Goal: Check status: Check status

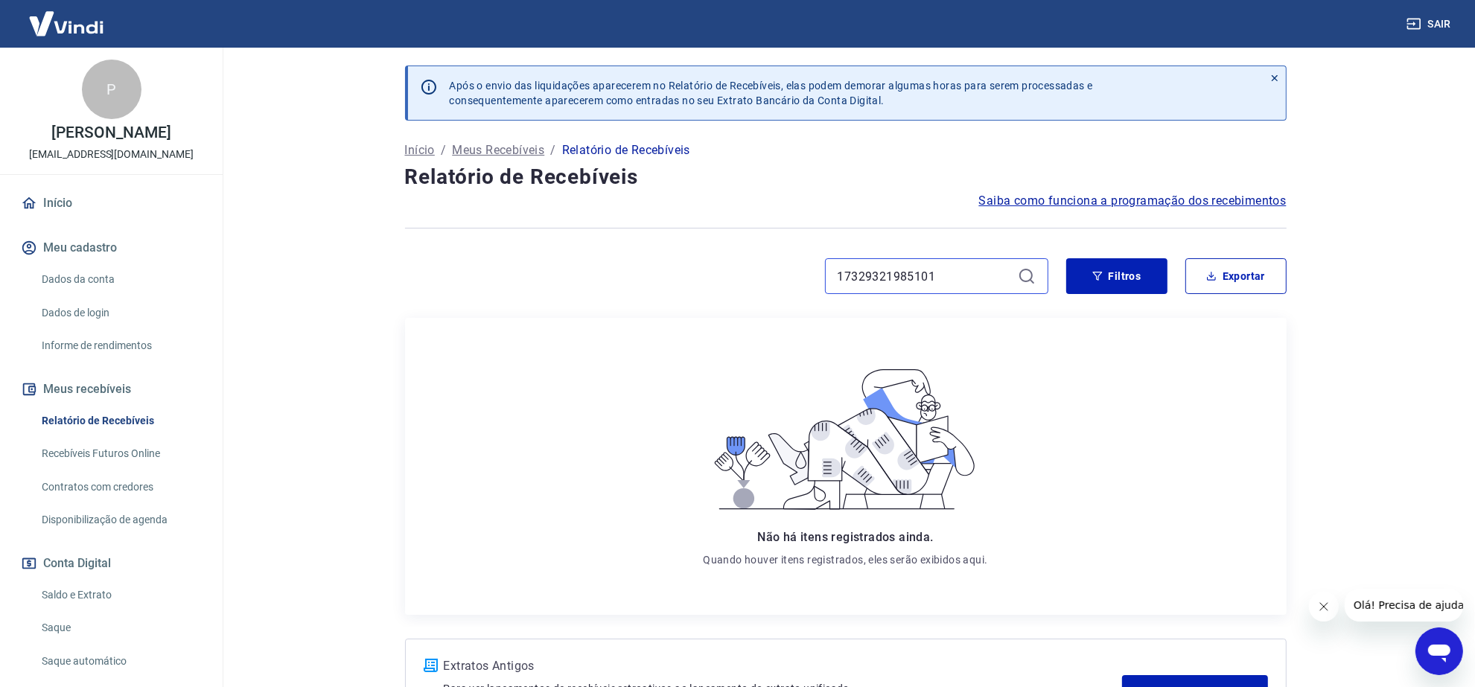
drag, startPoint x: 952, startPoint y: 278, endPoint x: 704, endPoint y: 268, distance: 248.2
click at [706, 270] on div "17329321985101" at bounding box center [727, 276] width 644 height 36
paste input "120851692580"
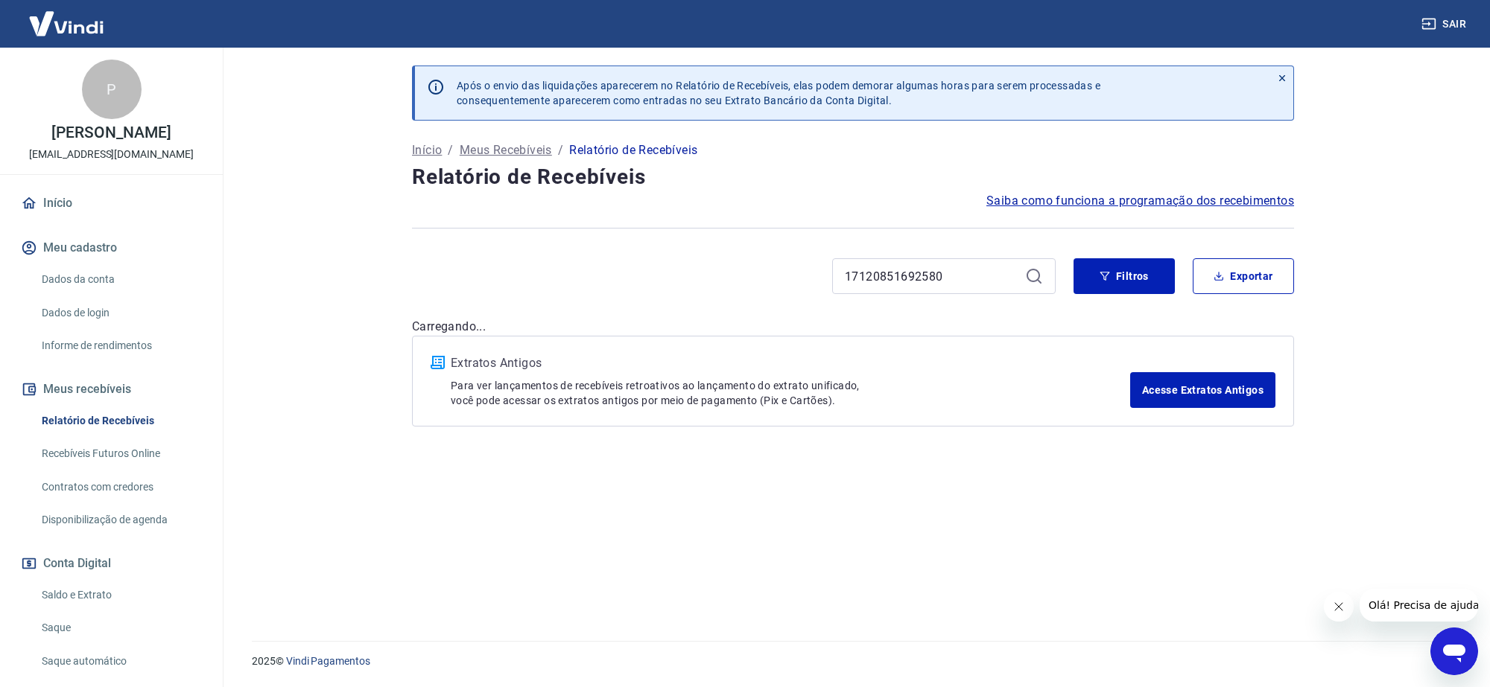
click at [1022, 273] on div "17120851692580" at bounding box center [943, 276] width 223 height 36
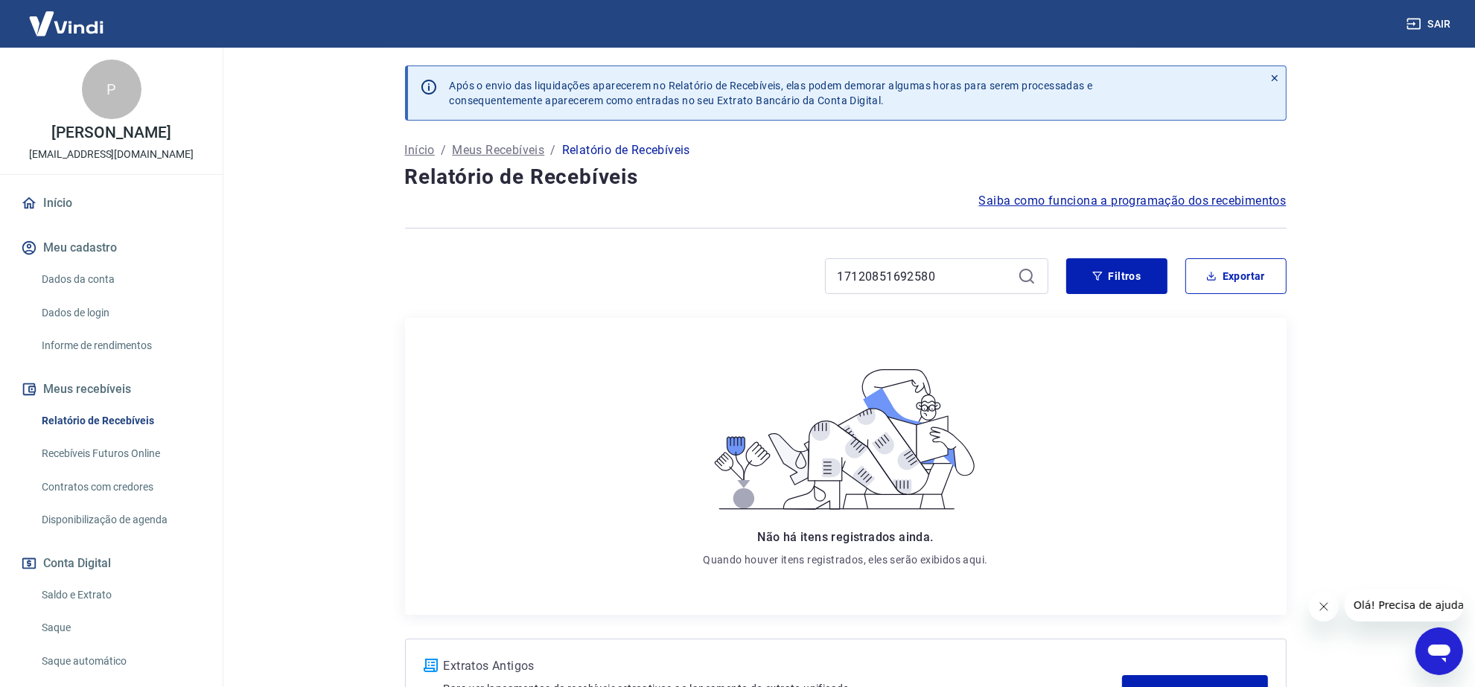
click at [1033, 278] on icon at bounding box center [1027, 276] width 18 height 18
drag, startPoint x: 973, startPoint y: 277, endPoint x: 691, endPoint y: 248, distance: 283.0
click at [693, 247] on div "Após o envio das liquidações aparecerem no Relatório de Recebíveis, elas podem …" at bounding box center [846, 398] width 918 height 700
paste input "335692261439"
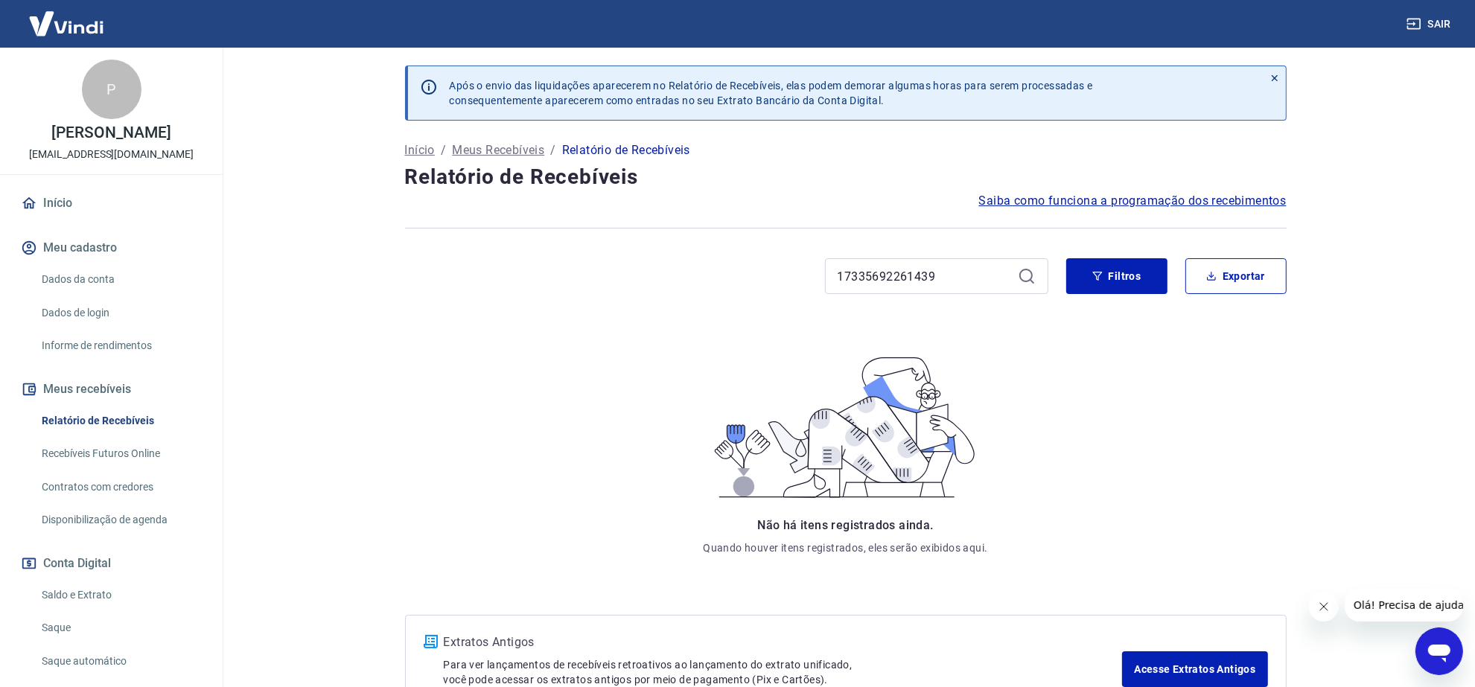
click at [1018, 274] on div "17335692261439" at bounding box center [936, 276] width 223 height 36
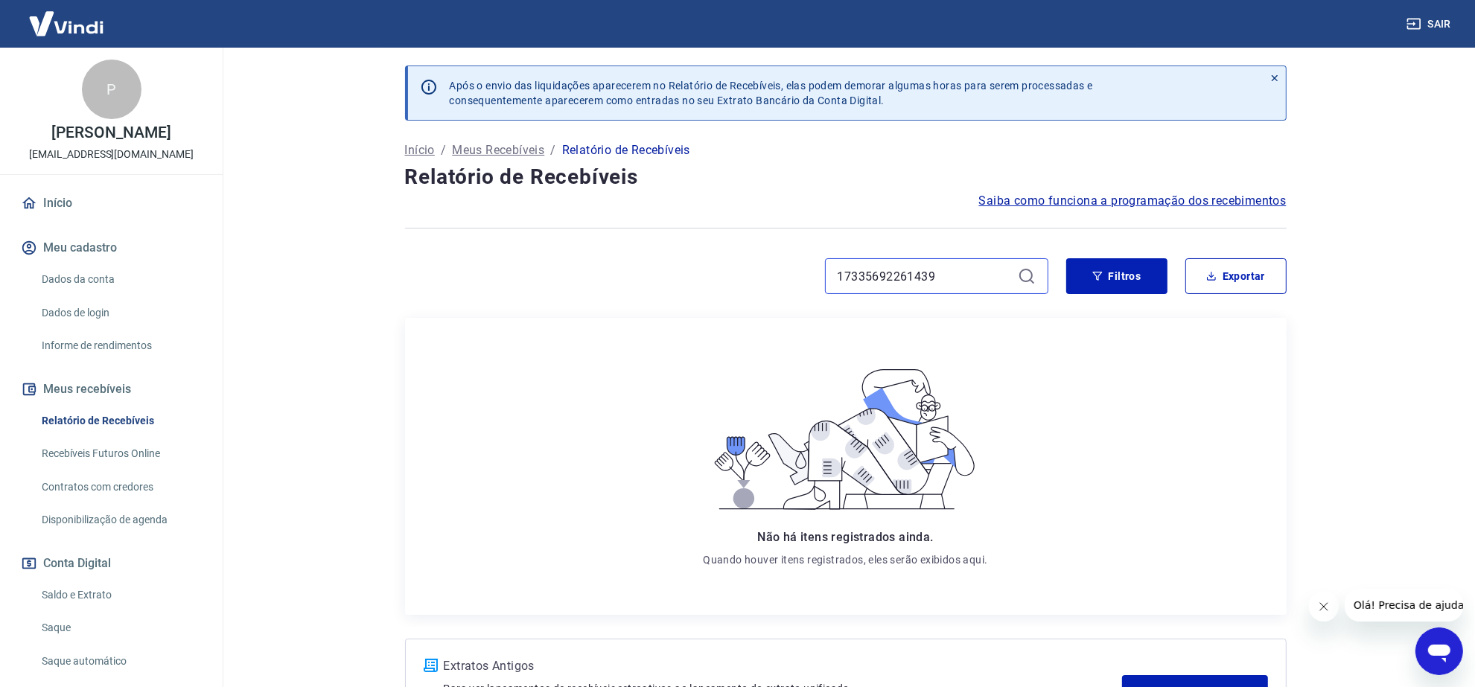
drag, startPoint x: 958, startPoint y: 280, endPoint x: 783, endPoint y: 264, distance: 175.7
click at [786, 266] on div "17335692261439" at bounding box center [727, 276] width 644 height 36
paste input "095801816807"
click at [1020, 270] on icon at bounding box center [1027, 276] width 18 height 18
drag, startPoint x: 783, startPoint y: 262, endPoint x: 827, endPoint y: 270, distance: 44.6
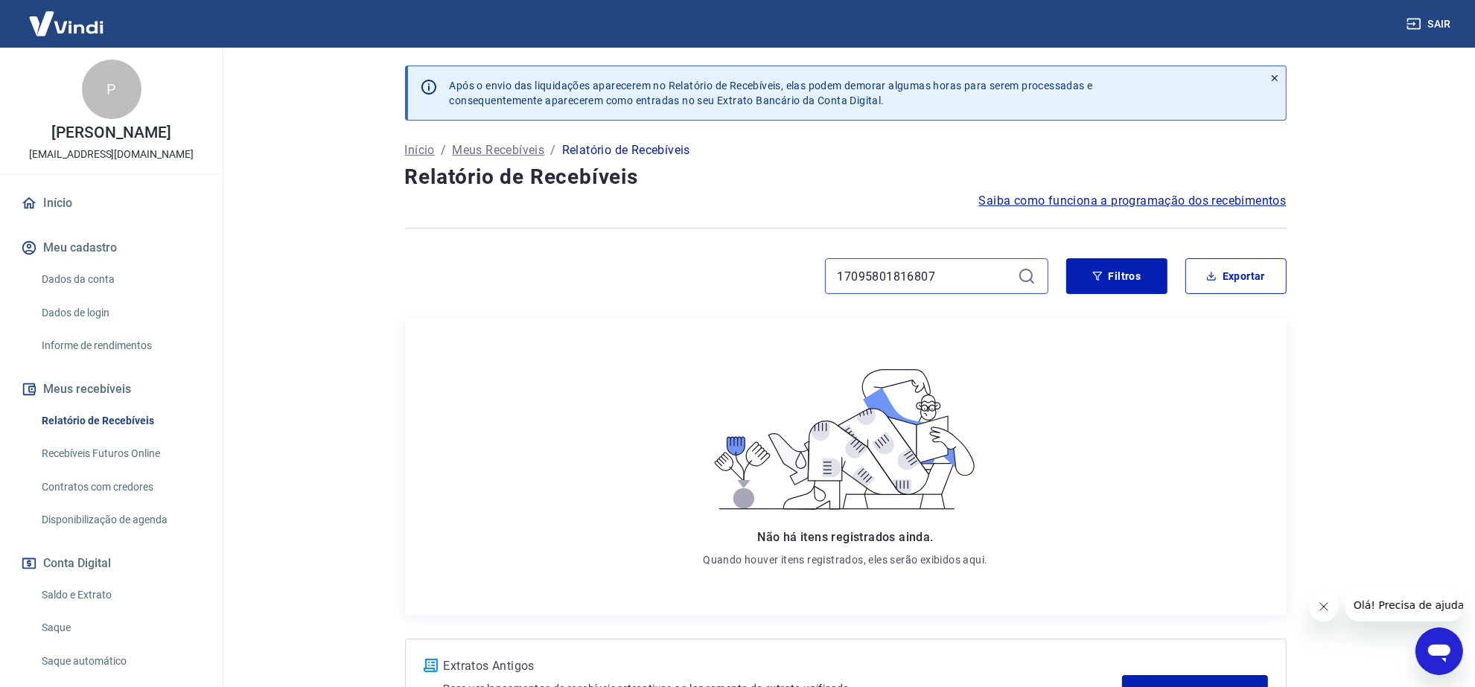
click at [781, 262] on div "17095801816807" at bounding box center [727, 276] width 644 height 36
paste input "1725976398618"
click at [1024, 280] on icon at bounding box center [1027, 276] width 18 height 18
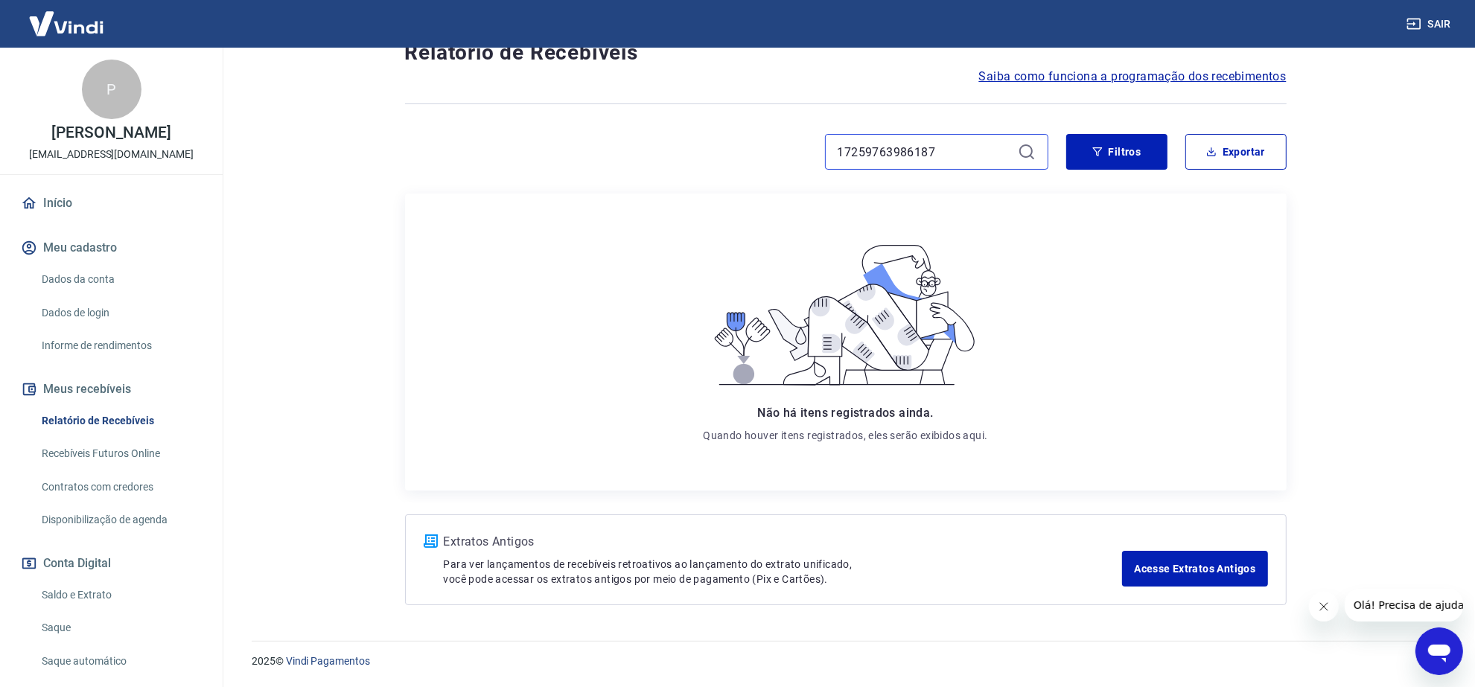
drag, startPoint x: 842, startPoint y: 153, endPoint x: 857, endPoint y: 147, distance: 15.8
click at [844, 153] on input "17259763986187" at bounding box center [925, 152] width 174 height 22
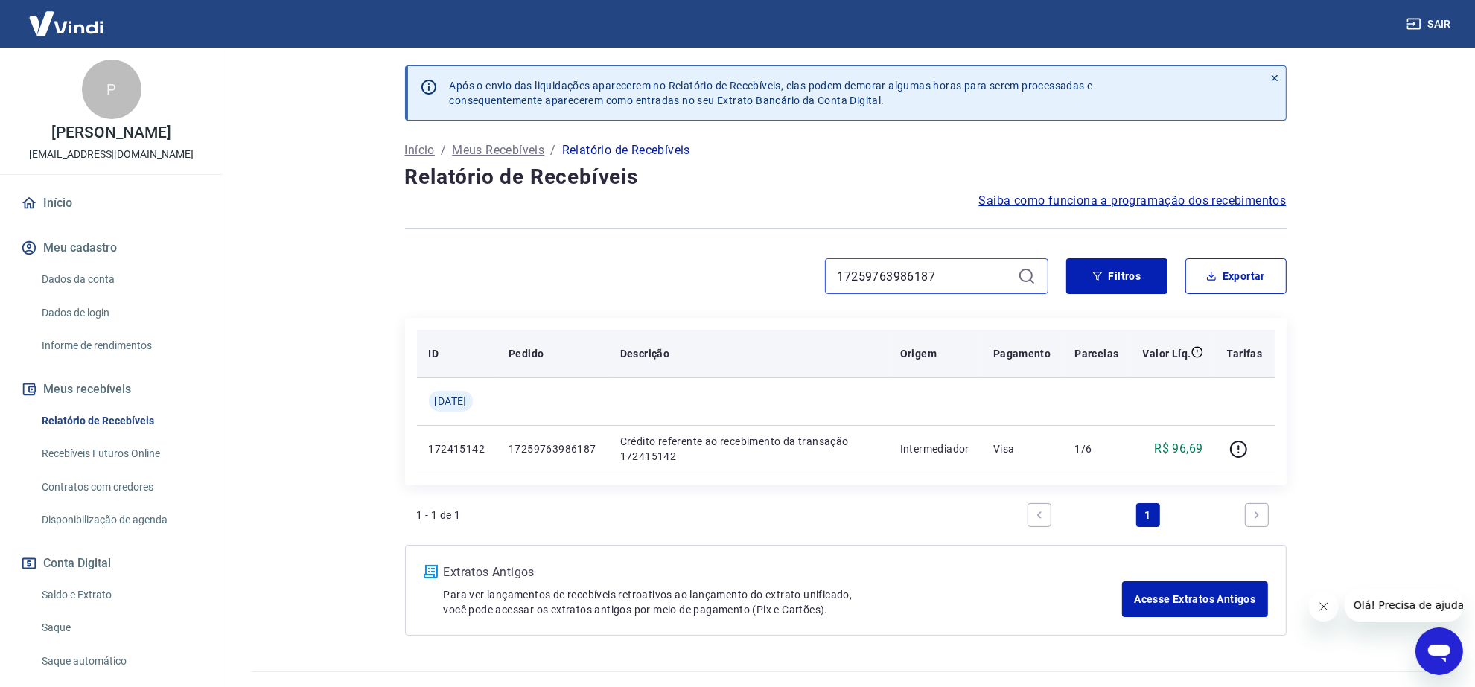
scroll to position [31, 0]
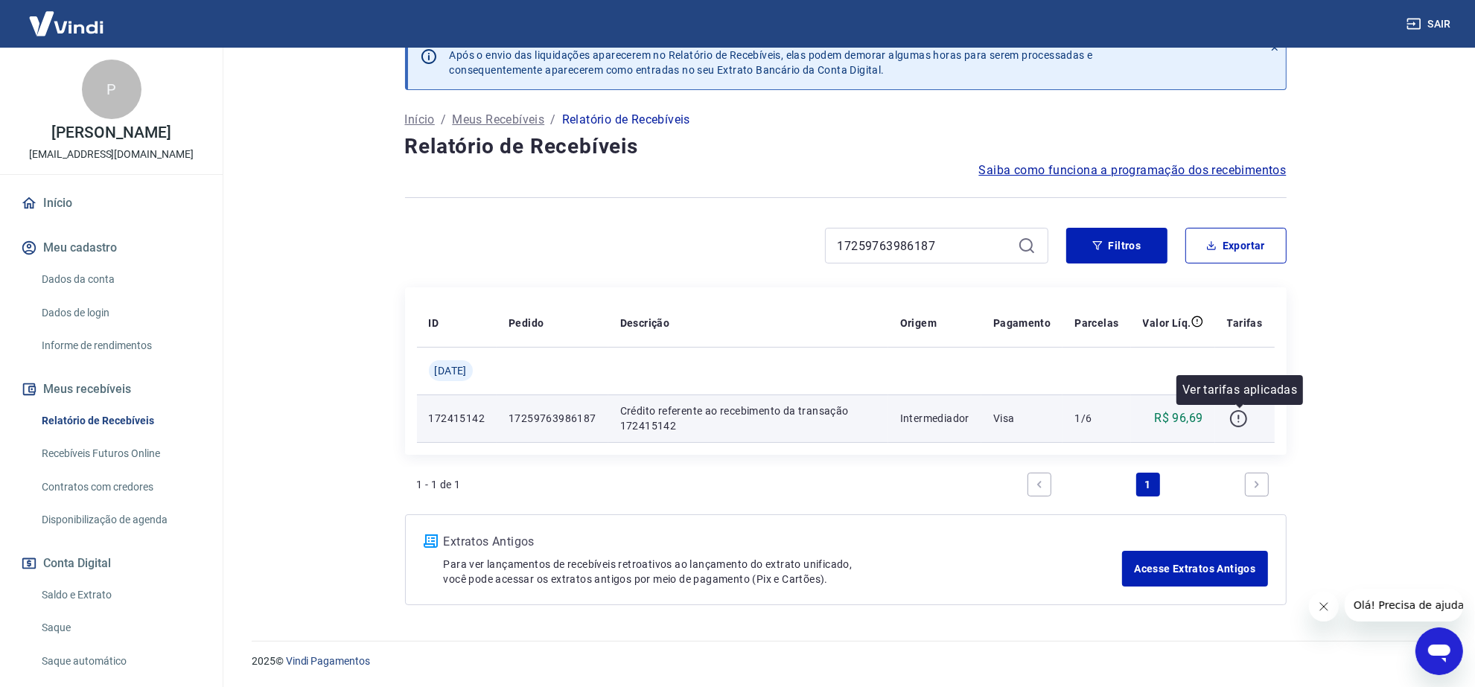
click at [1245, 417] on icon "button" at bounding box center [1239, 419] width 19 height 19
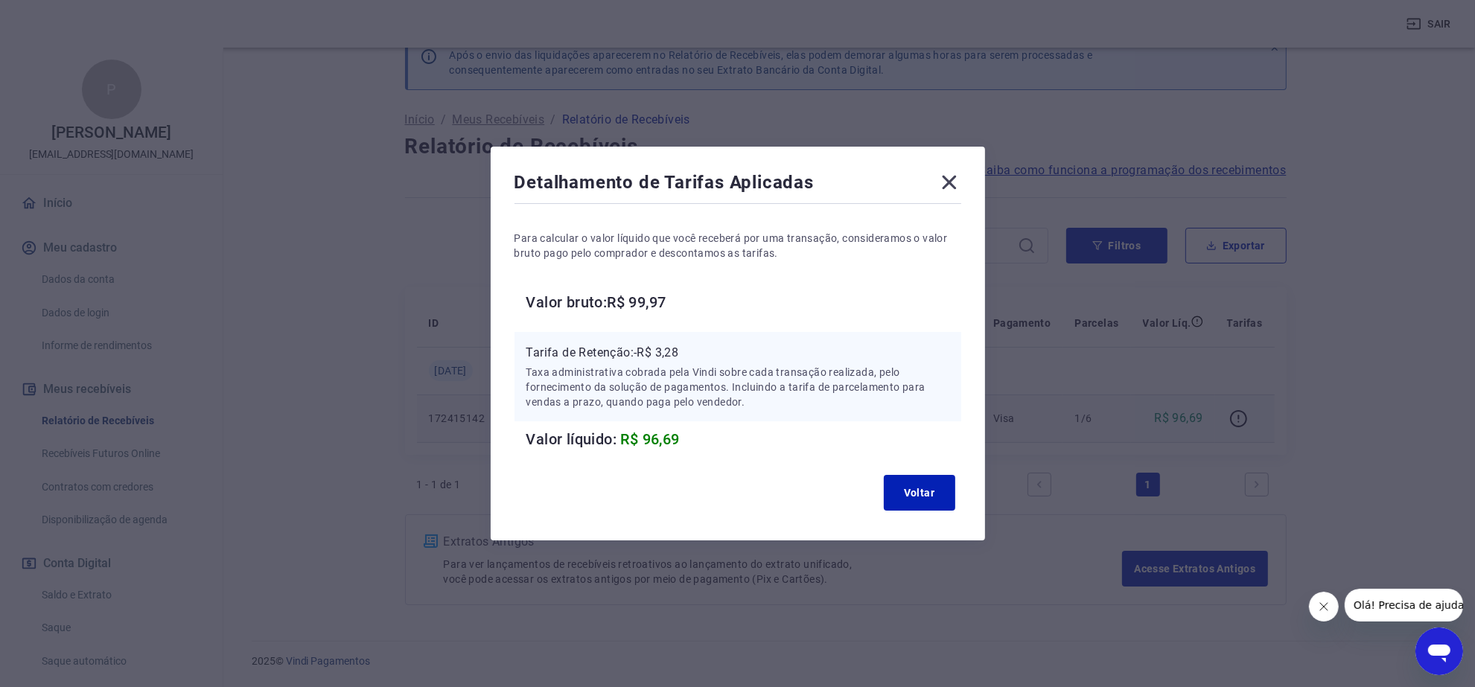
click at [953, 185] on icon at bounding box center [949, 183] width 14 height 14
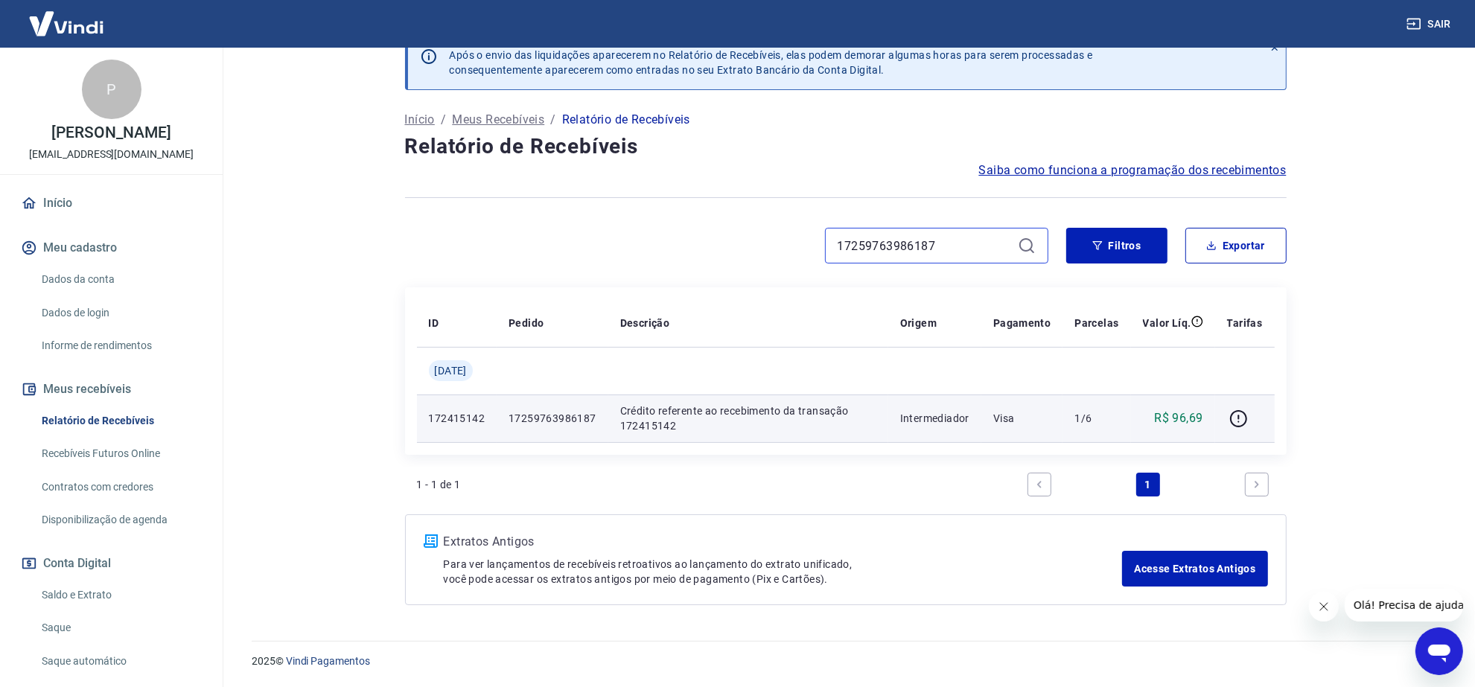
click at [612, 232] on div "17259763986187" at bounding box center [727, 246] width 644 height 36
paste input "339452047481"
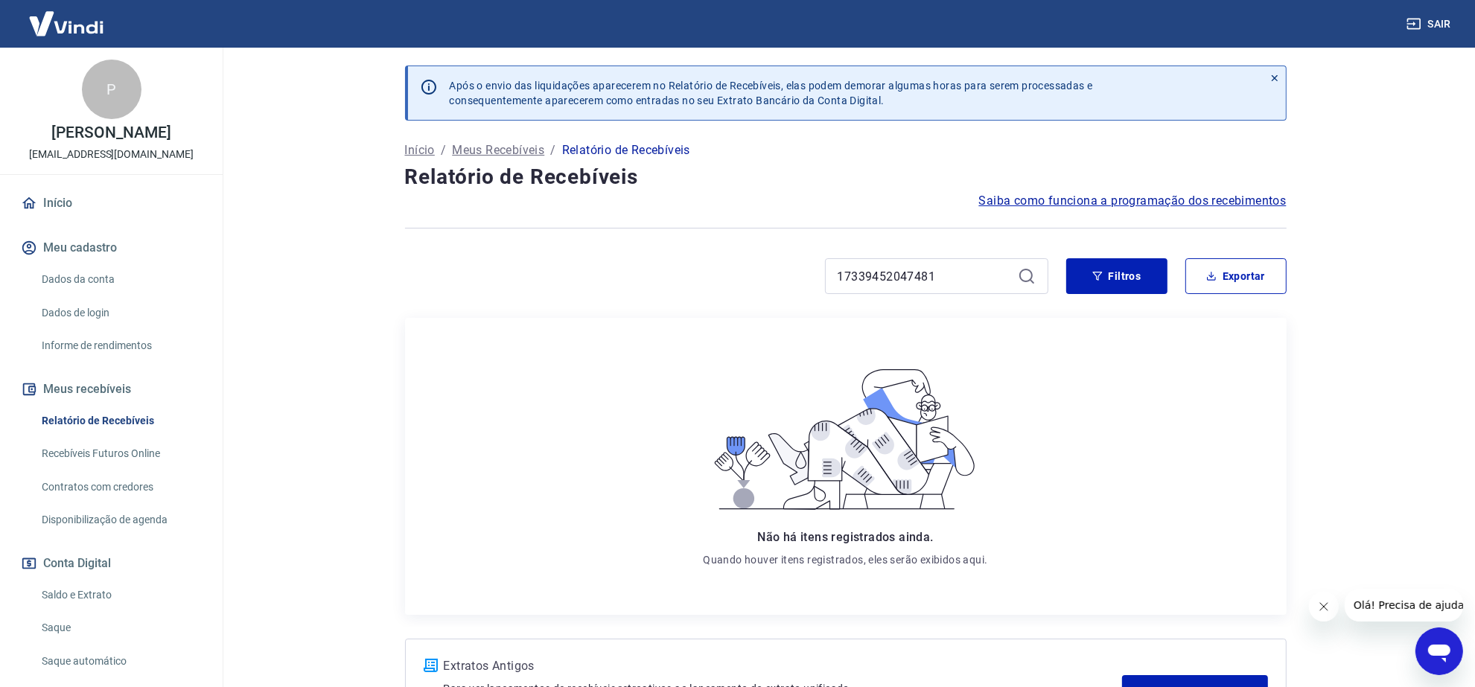
click at [1029, 278] on icon at bounding box center [1027, 276] width 18 height 18
drag, startPoint x: 959, startPoint y: 273, endPoint x: 816, endPoint y: 269, distance: 143.8
click at [816, 269] on div "17339452047481" at bounding box center [727, 276] width 644 height 36
paste input "41139042893"
click at [1143, 273] on button "Filtros" at bounding box center [1117, 276] width 101 height 36
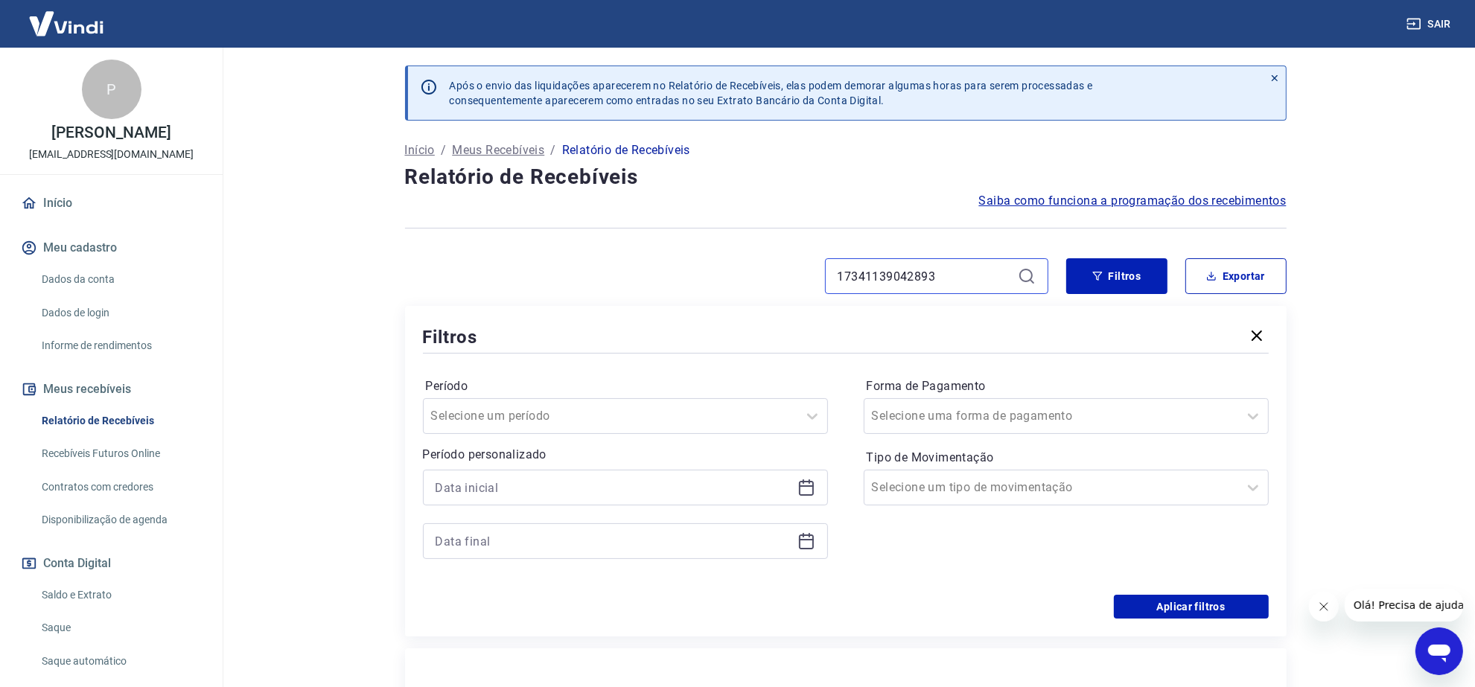
drag, startPoint x: 944, startPoint y: 276, endPoint x: 789, endPoint y: 254, distance: 156.4
click at [799, 258] on div "17341139042893" at bounding box center [727, 276] width 644 height 36
paste input "14452793625"
click at [1024, 273] on icon at bounding box center [1027, 276] width 18 height 18
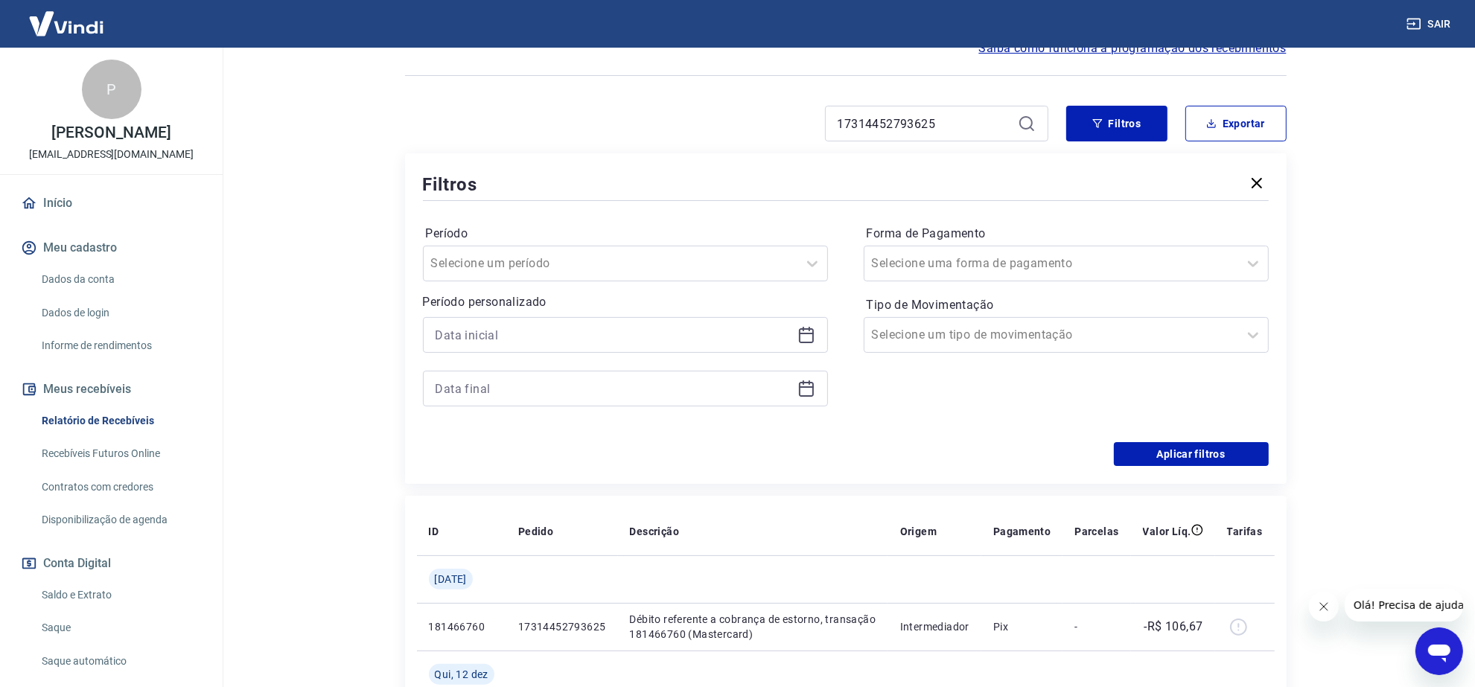
click at [1262, 183] on icon "button" at bounding box center [1257, 183] width 18 height 18
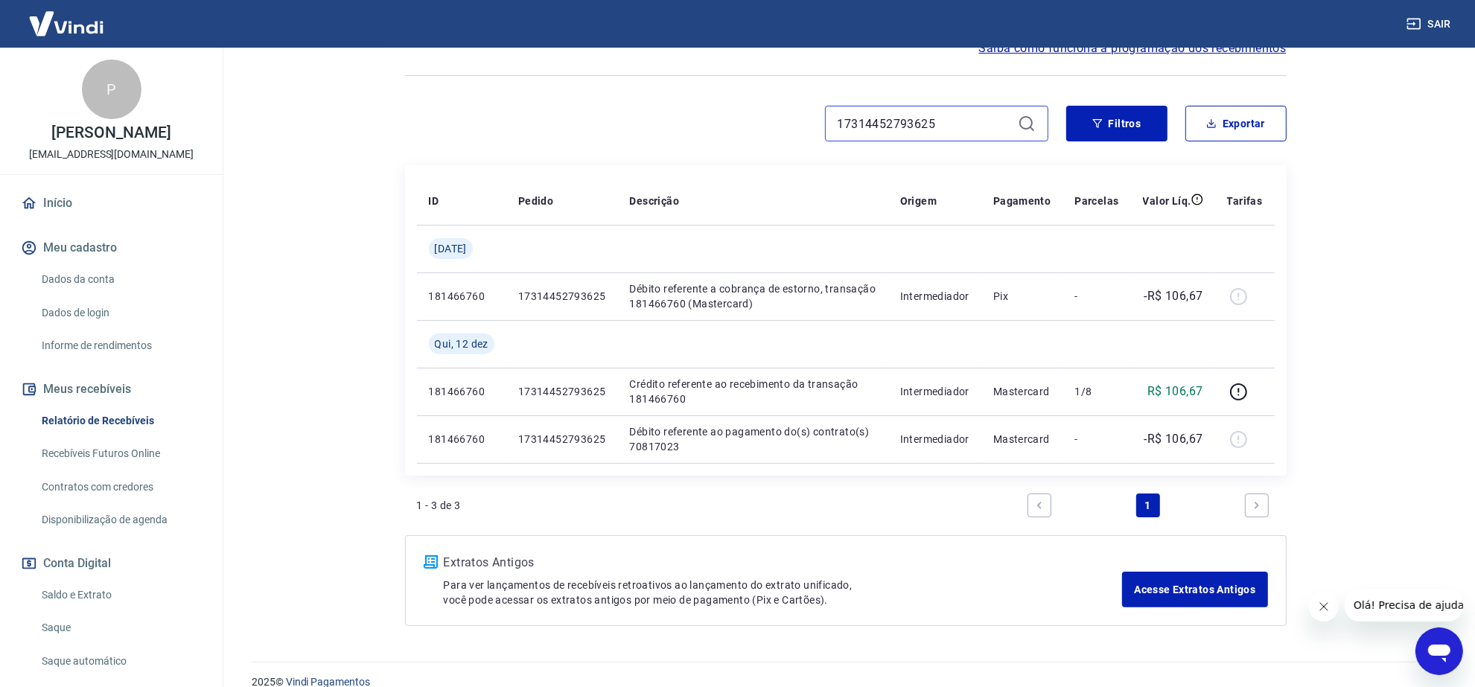
drag, startPoint x: 932, startPoint y: 121, endPoint x: 857, endPoint y: 125, distance: 75.4
click at [732, 121] on div "17314452793625" at bounding box center [727, 124] width 644 height 36
paste input "558756541"
type input "17314558756541"
click at [1021, 124] on icon at bounding box center [1027, 124] width 18 height 18
